Goal: Find specific page/section: Find specific page/section

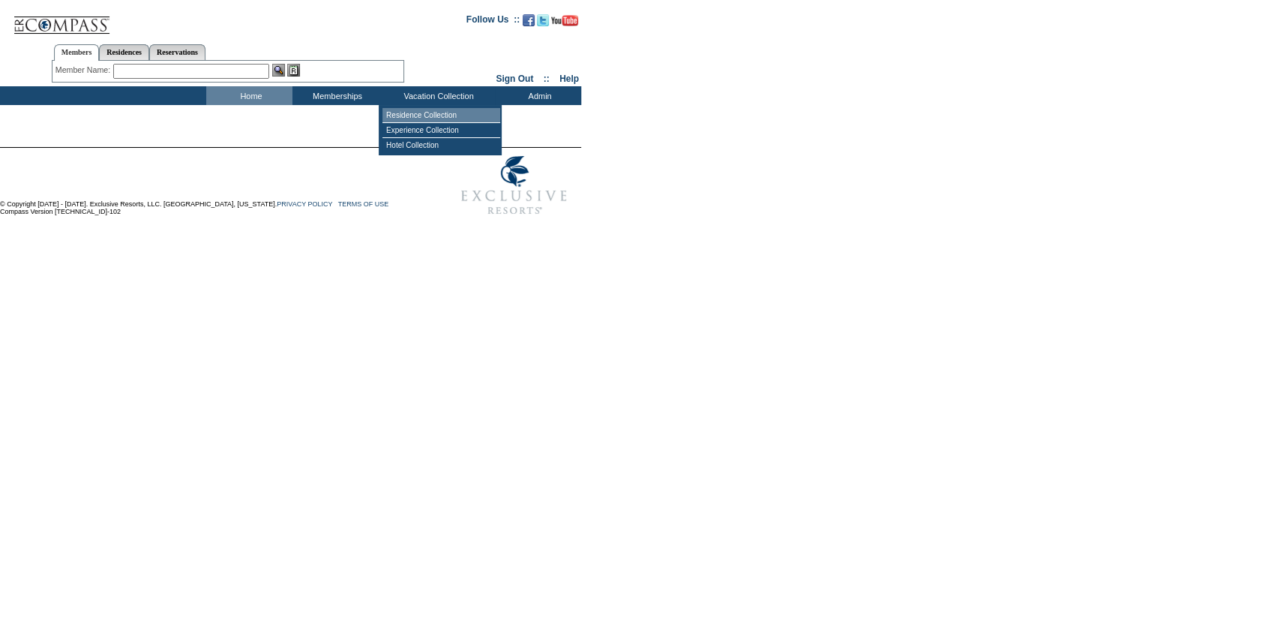
click at [442, 115] on td "Residence Collection" at bounding box center [442, 115] width 118 height 15
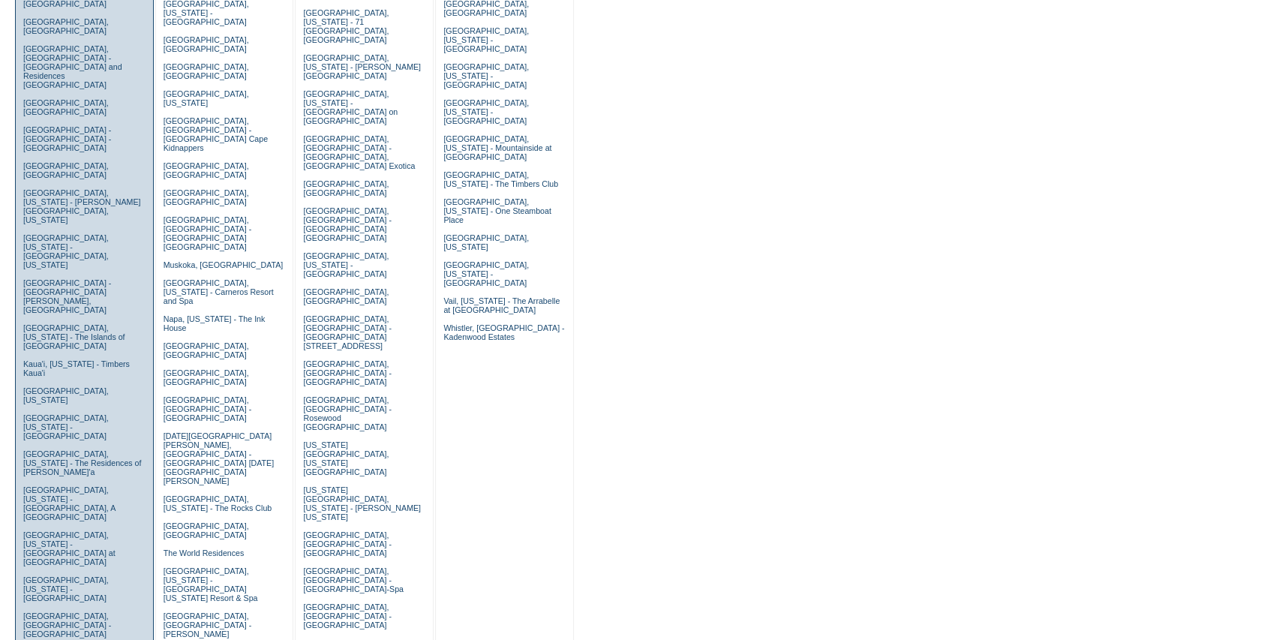
scroll to position [300, 0]
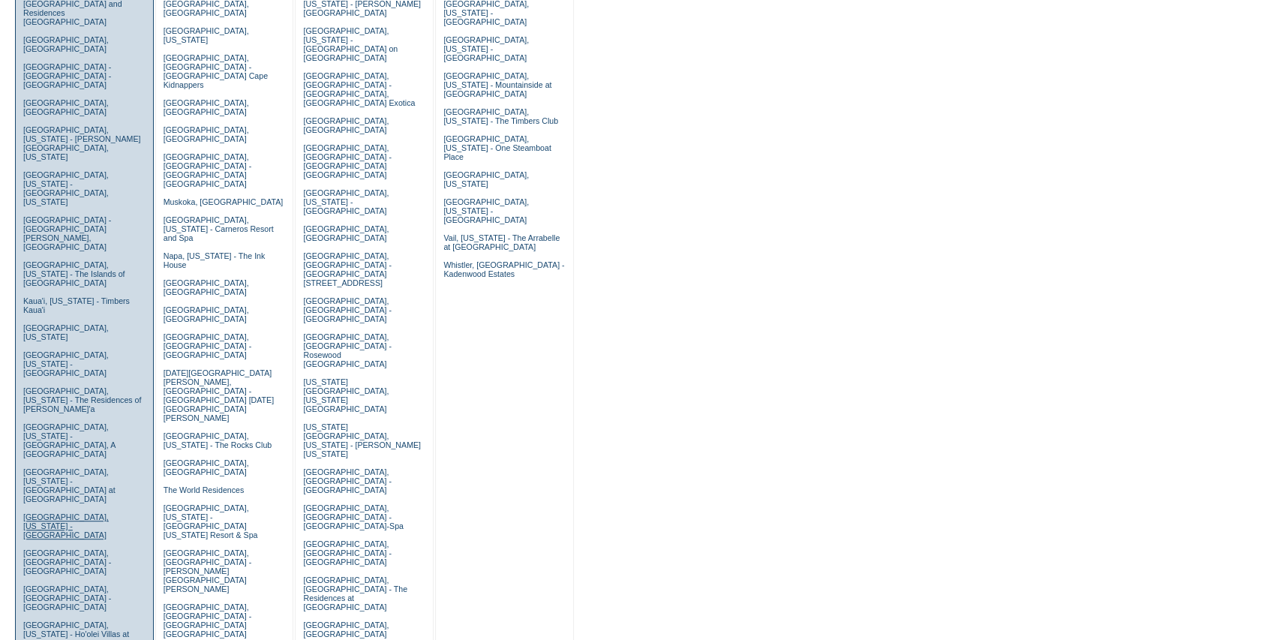
click at [50, 512] on link "[GEOGRAPHIC_DATA], [US_STATE] - [GEOGRAPHIC_DATA]" at bounding box center [66, 525] width 86 height 27
